Goal: Task Accomplishment & Management: Manage account settings

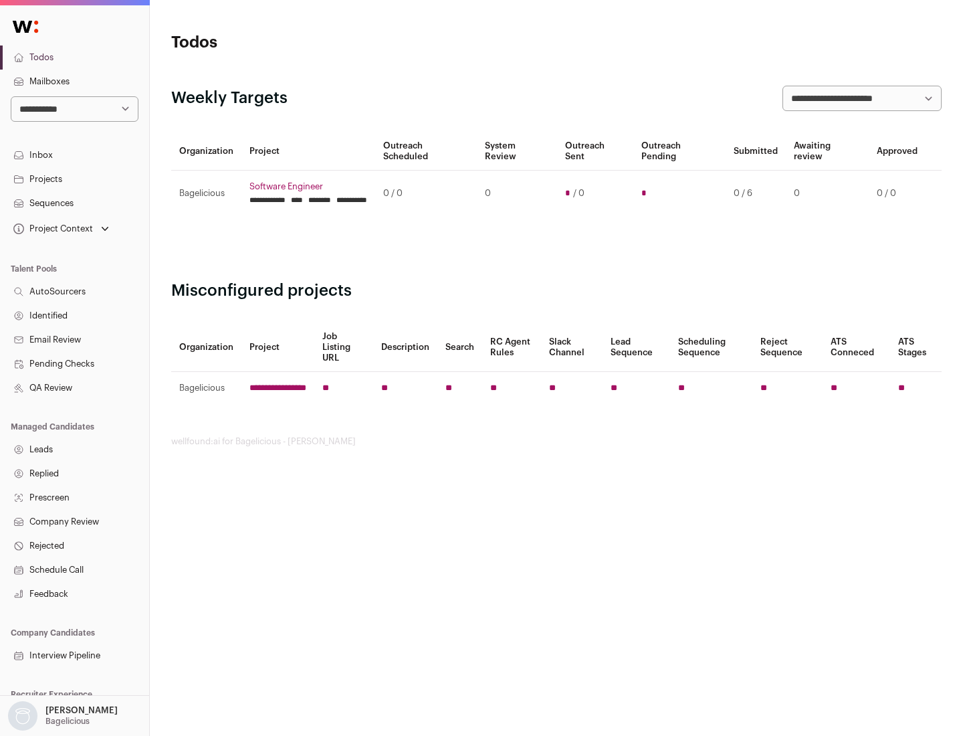
click at [74, 179] on link "Projects" at bounding box center [74, 179] width 149 height 24
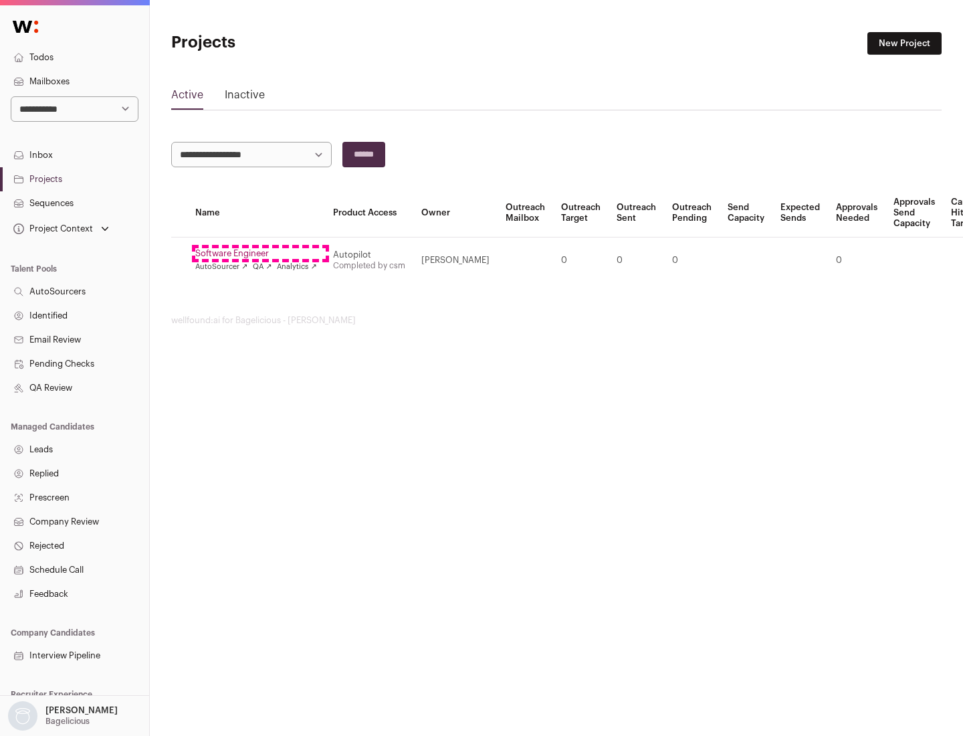
click at [260, 254] on link "Software Engineer" at bounding box center [256, 253] width 122 height 11
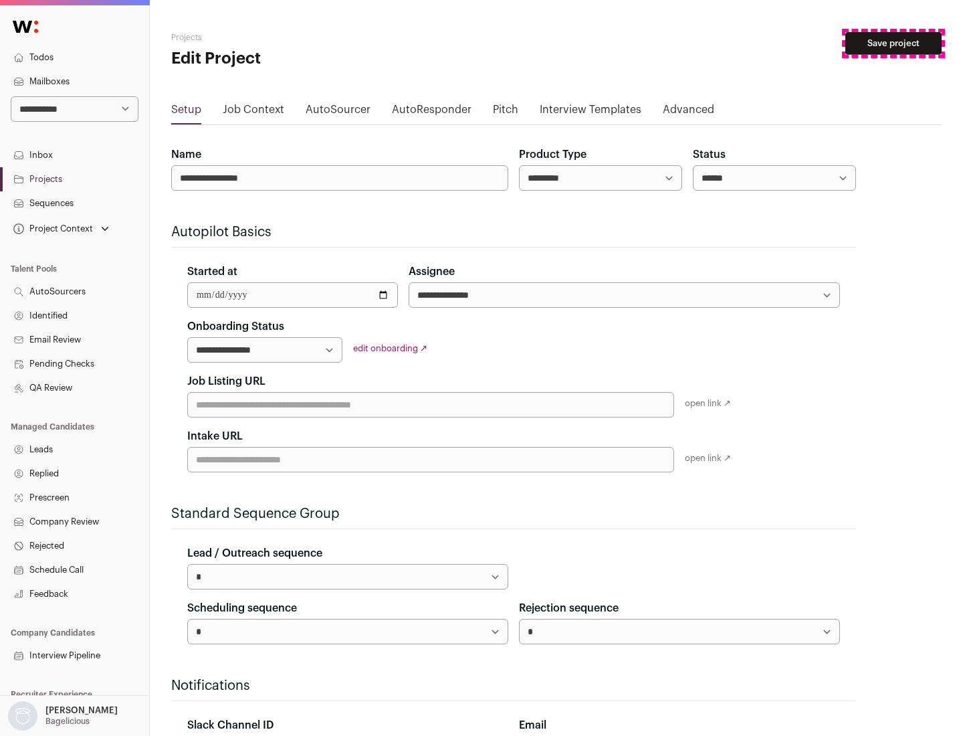
click at [894, 43] on button "Save project" at bounding box center [893, 43] width 96 height 23
